Goal: Information Seeking & Learning: Learn about a topic

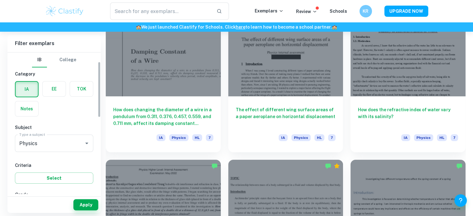
scroll to position [79, 0]
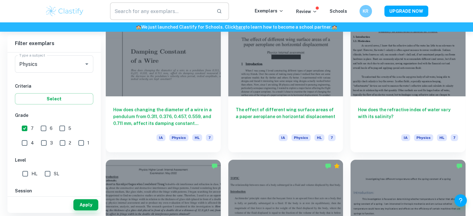
click at [149, 14] on input "text" at bounding box center [161, 10] width 102 height 17
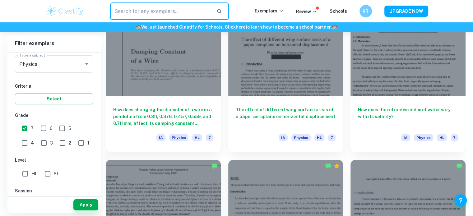
paste input "internal resistance"
click at [219, 12] on icon "button" at bounding box center [220, 11] width 6 height 6
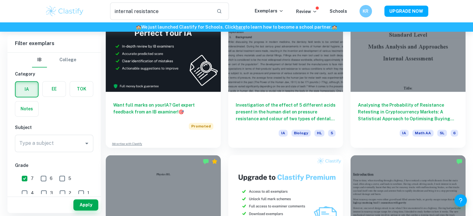
scroll to position [1067, 0]
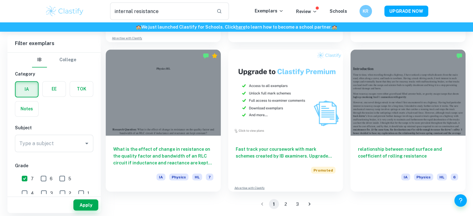
click at [286, 204] on button "2" at bounding box center [286, 204] width 10 height 10
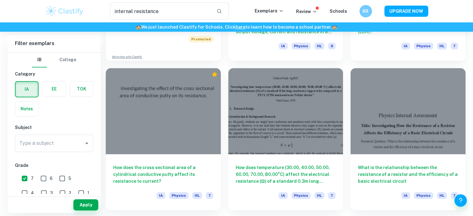
scroll to position [464, 0]
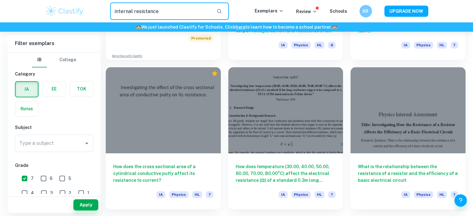
click at [114, 11] on input "internal resistance" at bounding box center [161, 10] width 102 height 17
type input "temprature internal resistance"
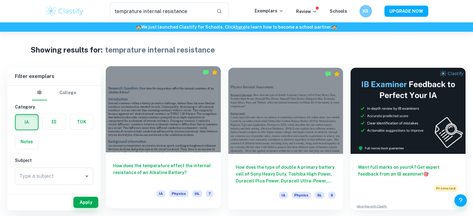
click at [157, 98] on div at bounding box center [163, 109] width 115 height 86
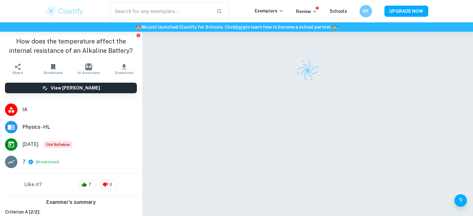
click at [84, 50] on h1 "How does the temperature affect the internal resistance of an Alkaline Battery?" at bounding box center [71, 46] width 132 height 19
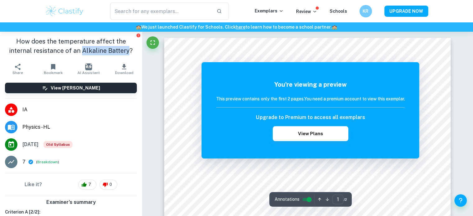
drag, startPoint x: 84, startPoint y: 50, endPoint x: 108, endPoint y: 48, distance: 24.6
click at [108, 48] on h1 "How does the temperature affect the internal resistance of an Alkaline Battery?" at bounding box center [71, 46] width 132 height 19
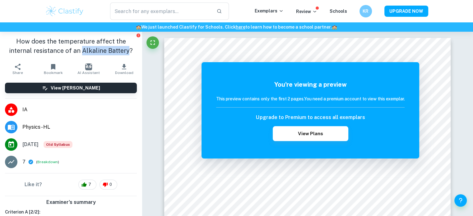
copy h1 "Alkaline Battery"
